Goal: Information Seeking & Learning: Learn about a topic

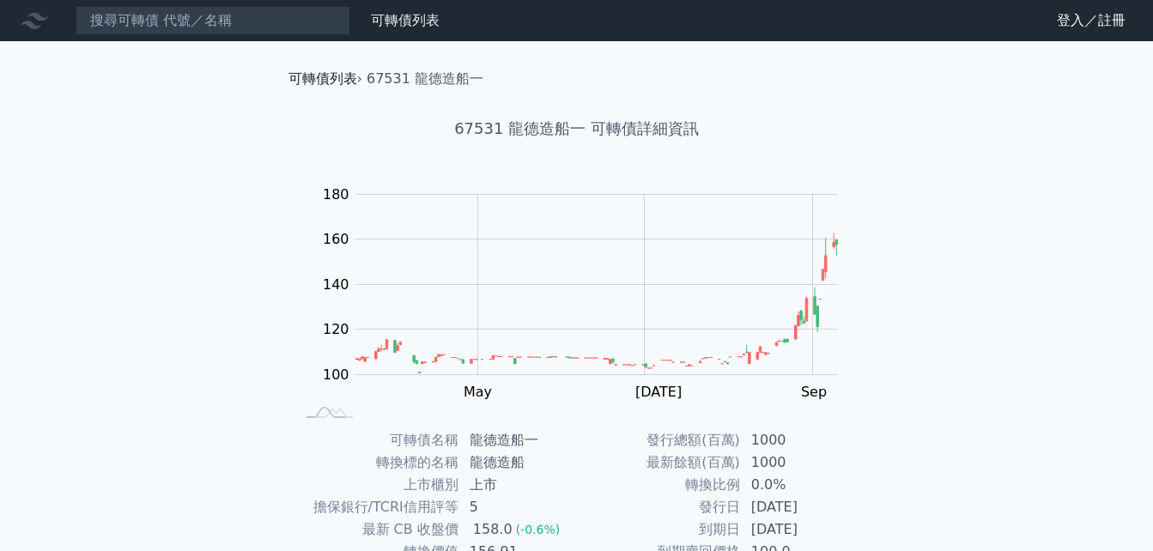
click at [324, 84] on link "可轉債列表" at bounding box center [323, 78] width 69 height 16
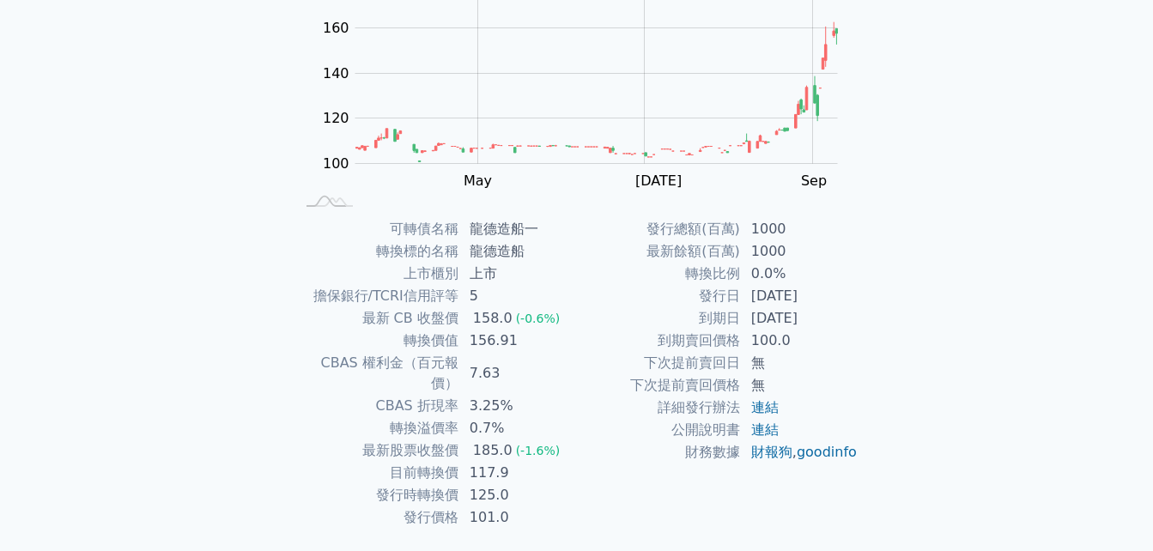
scroll to position [244, 0]
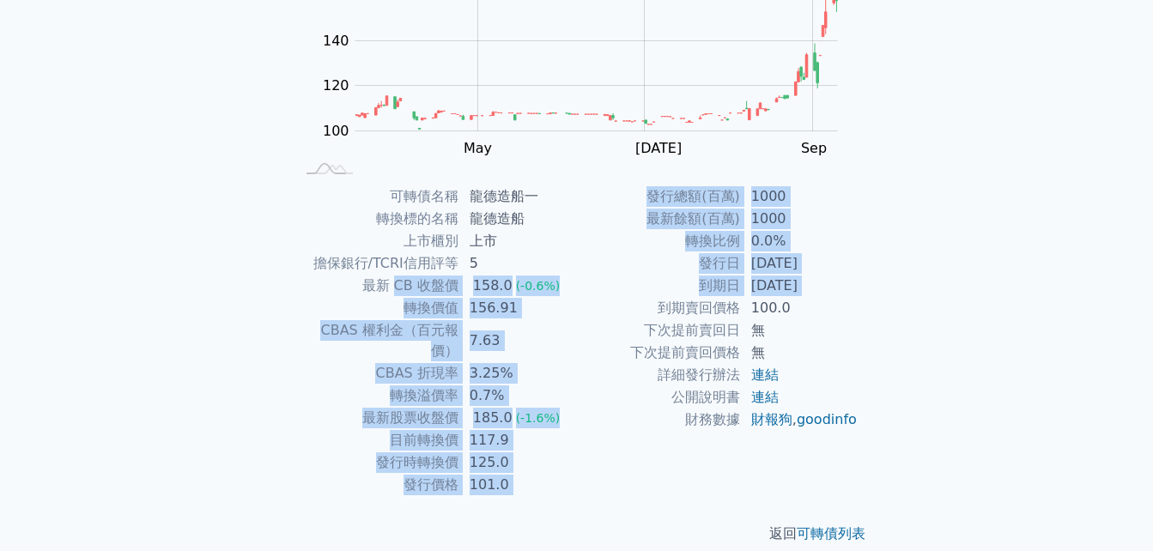
drag, startPoint x: 396, startPoint y: 293, endPoint x: 624, endPoint y: 300, distance: 227.7
click at [624, 300] on div "可轉債名稱 龍德造船一 轉換標的名稱 龍德造船 上市櫃別 上市 擔保銀行/TCRI信用評等 5 最新 CB 收盤價 158.0 (-0.6%) 轉換價值 15…" at bounding box center [577, 341] width 605 height 311
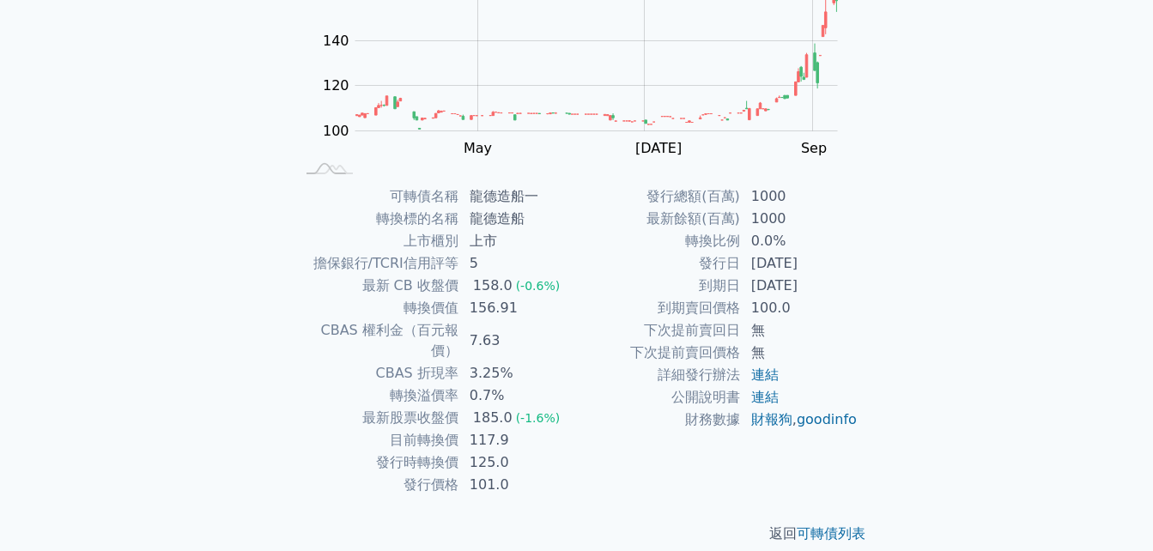
click at [619, 429] on td "財務數據" at bounding box center [659, 420] width 164 height 22
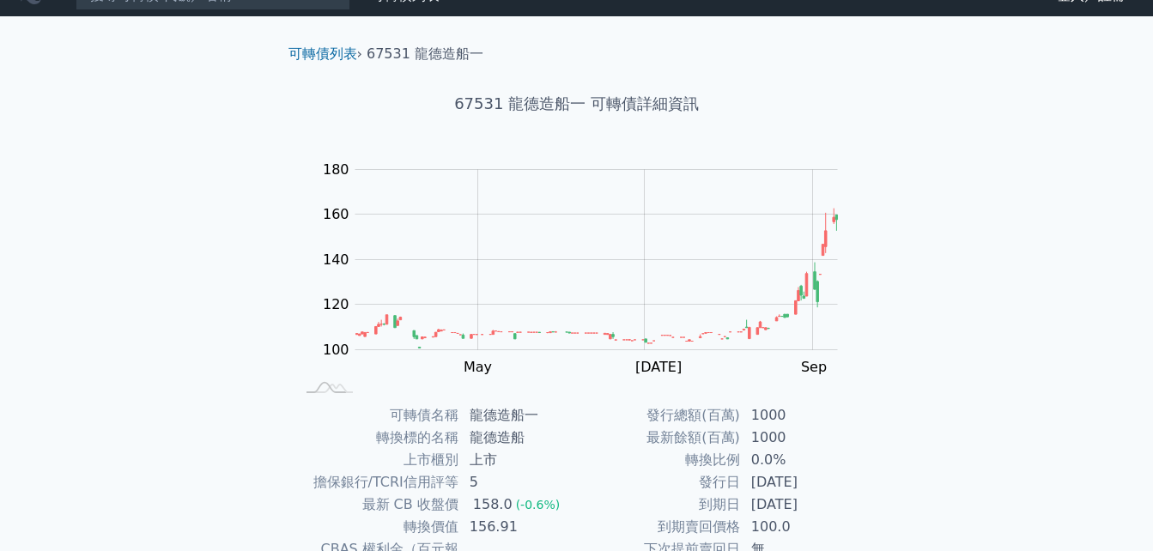
scroll to position [0, 0]
